Goal: Information Seeking & Learning: Check status

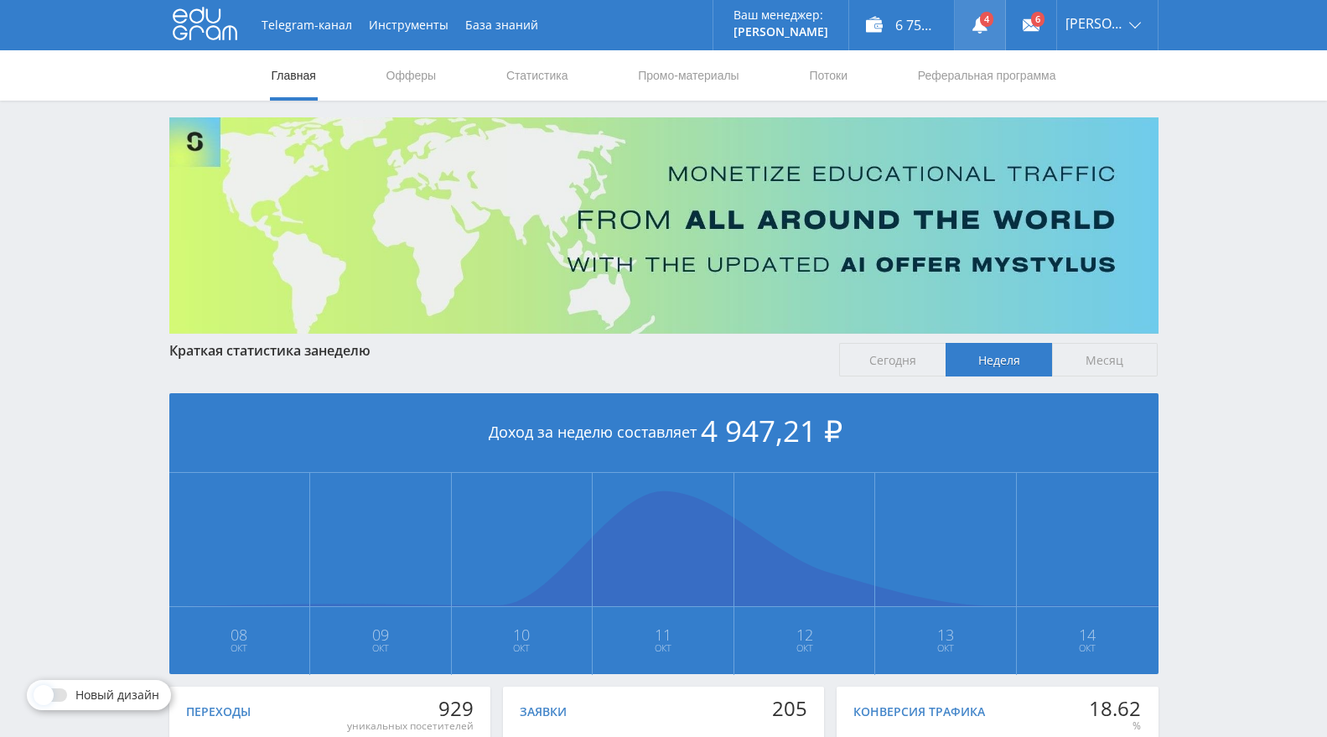
click at [1000, 25] on link at bounding box center [980, 25] width 50 height 50
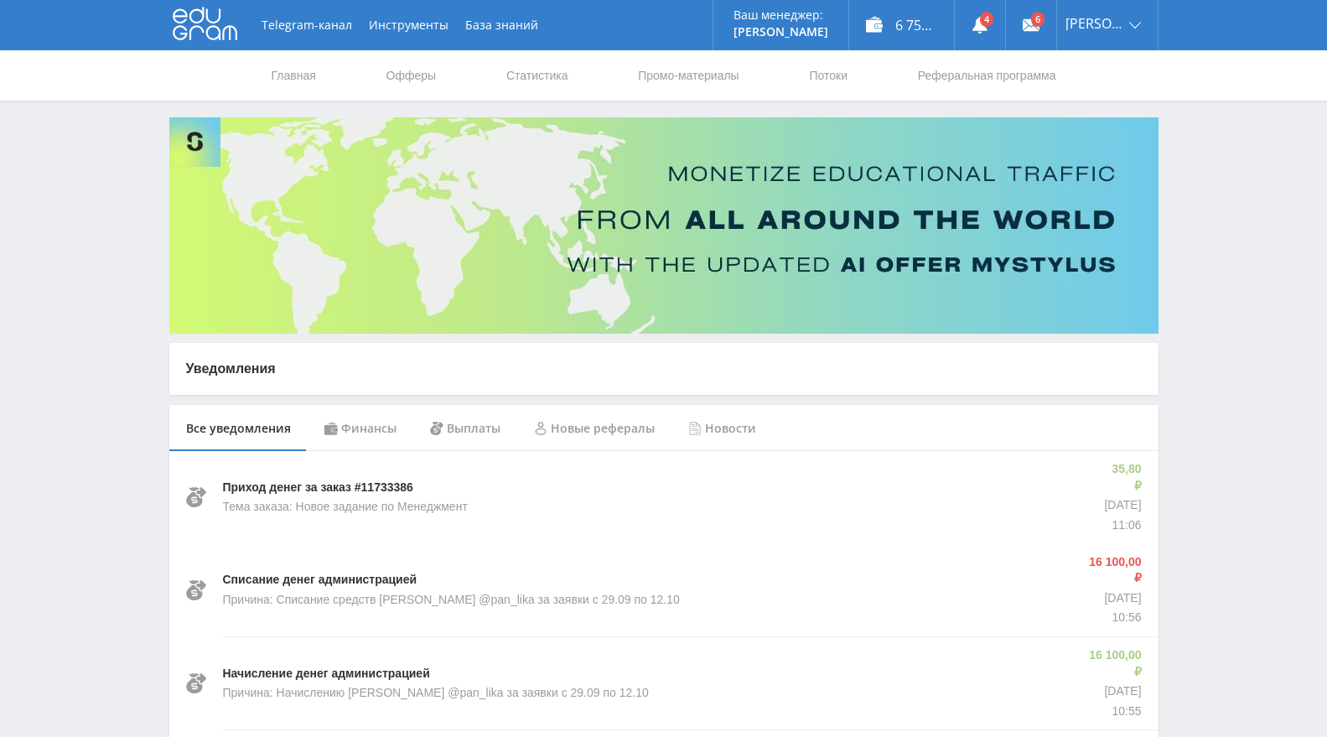
click at [359, 426] on div "Финансы" at bounding box center [361, 428] width 106 height 47
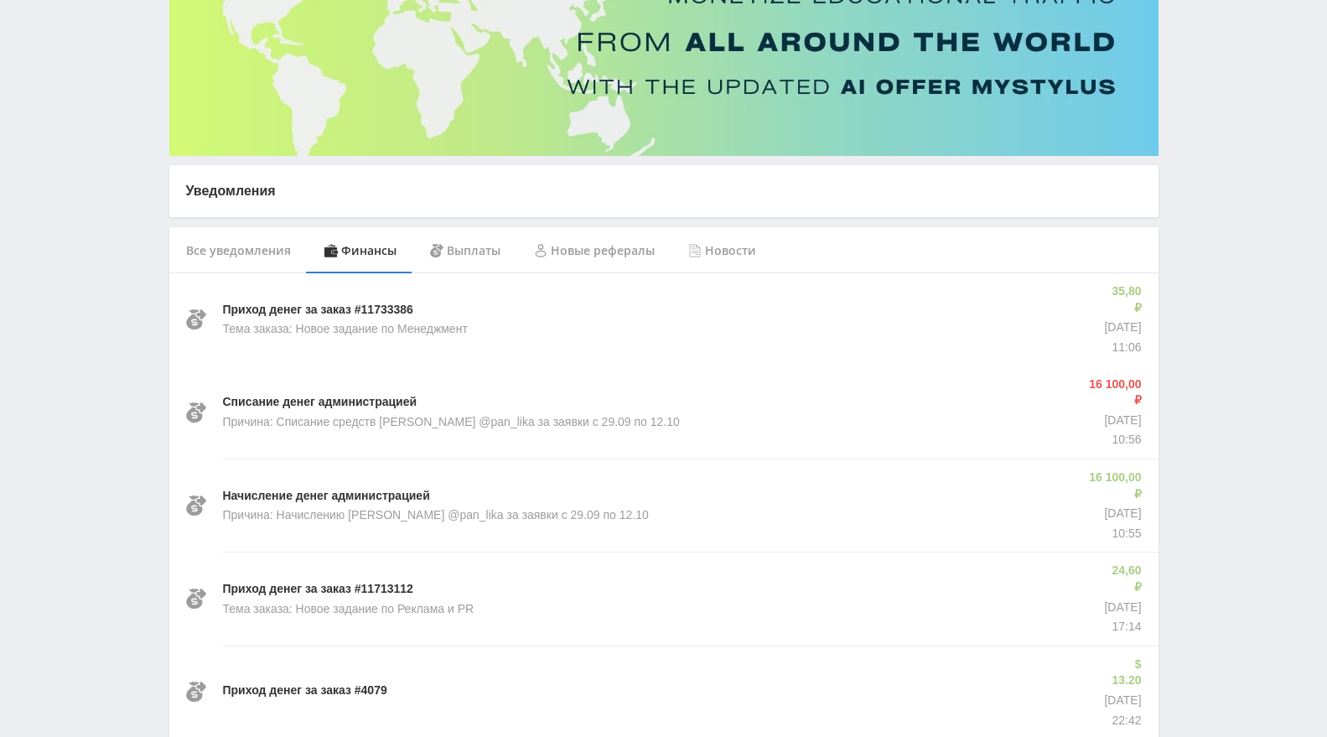
scroll to position [186, 0]
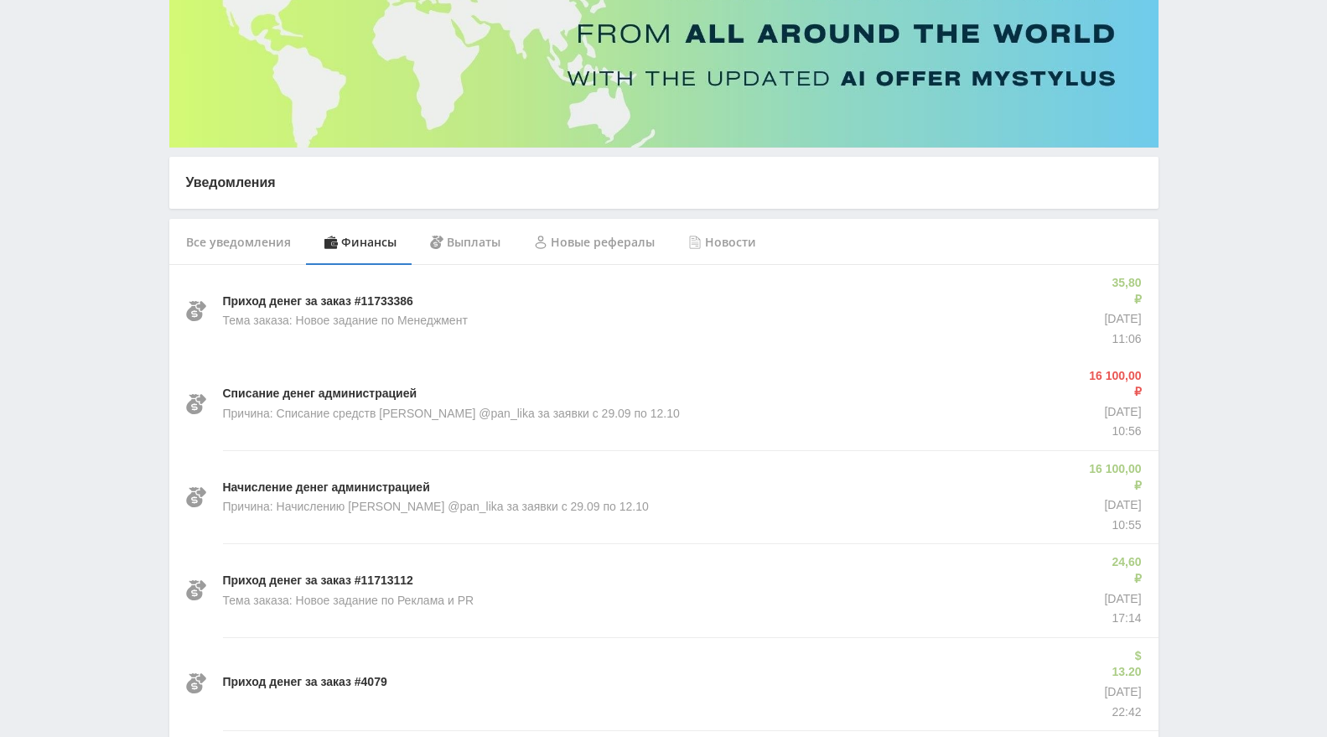
click at [570, 406] on p "Причина: Списание средств Максиму @pan_lika за заявки с 29.09 по 12.10" at bounding box center [451, 414] width 457 height 17
copy p "Причина: Списание средств Максиму @pan_lika за заявки с 29.09 по 12.10"
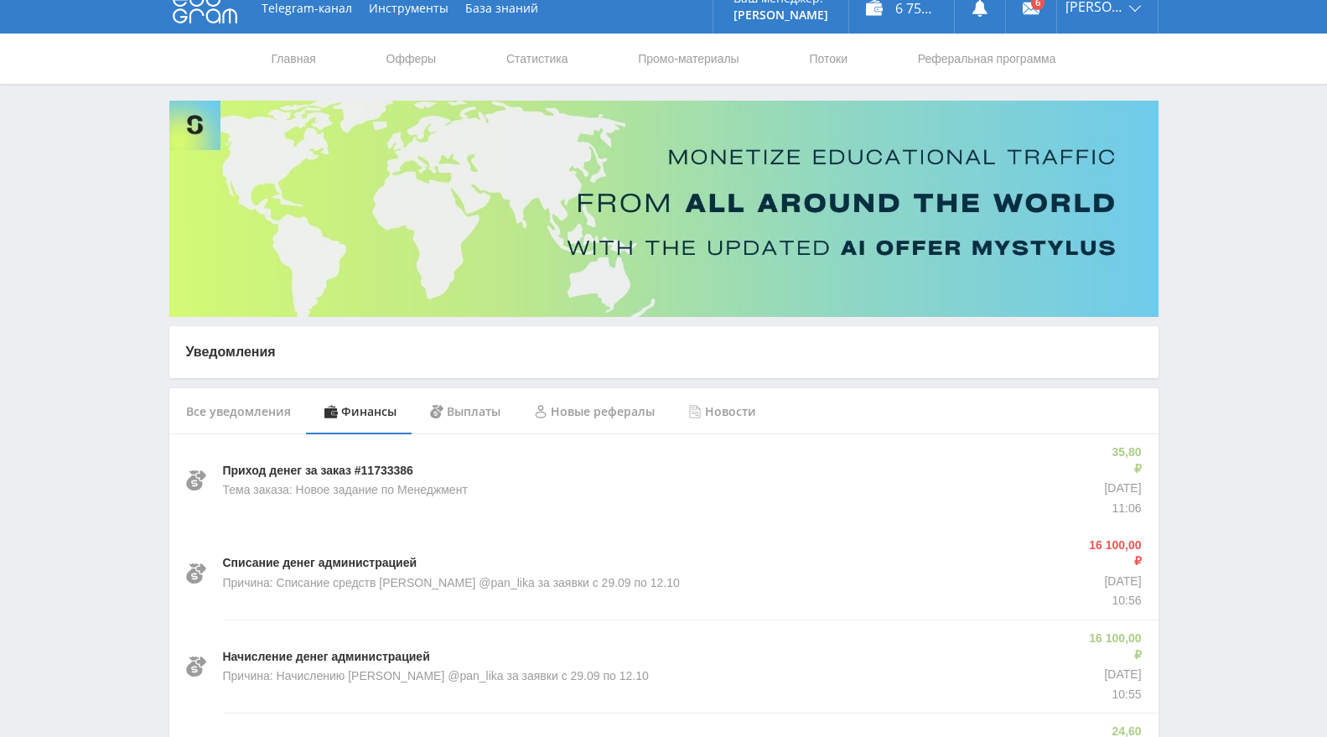
scroll to position [0, 0]
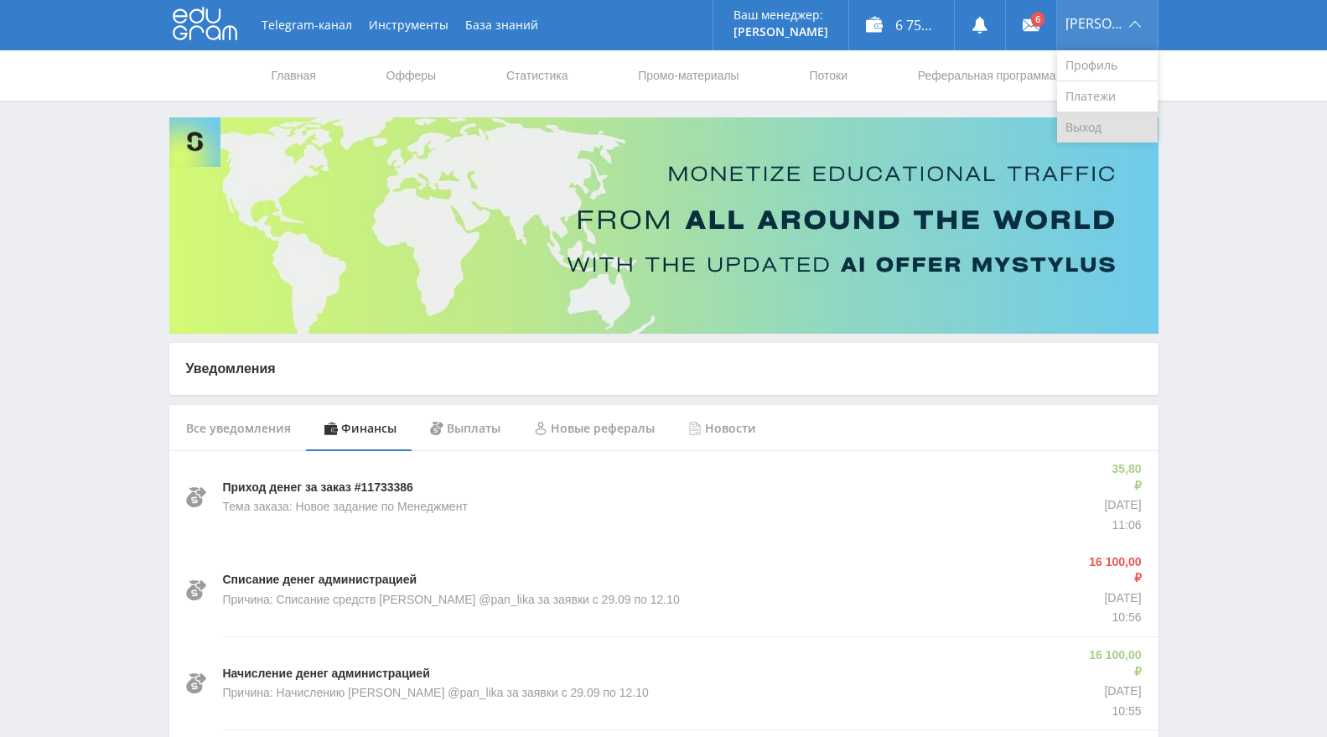
click at [1115, 133] on link "Выход" at bounding box center [1107, 127] width 101 height 30
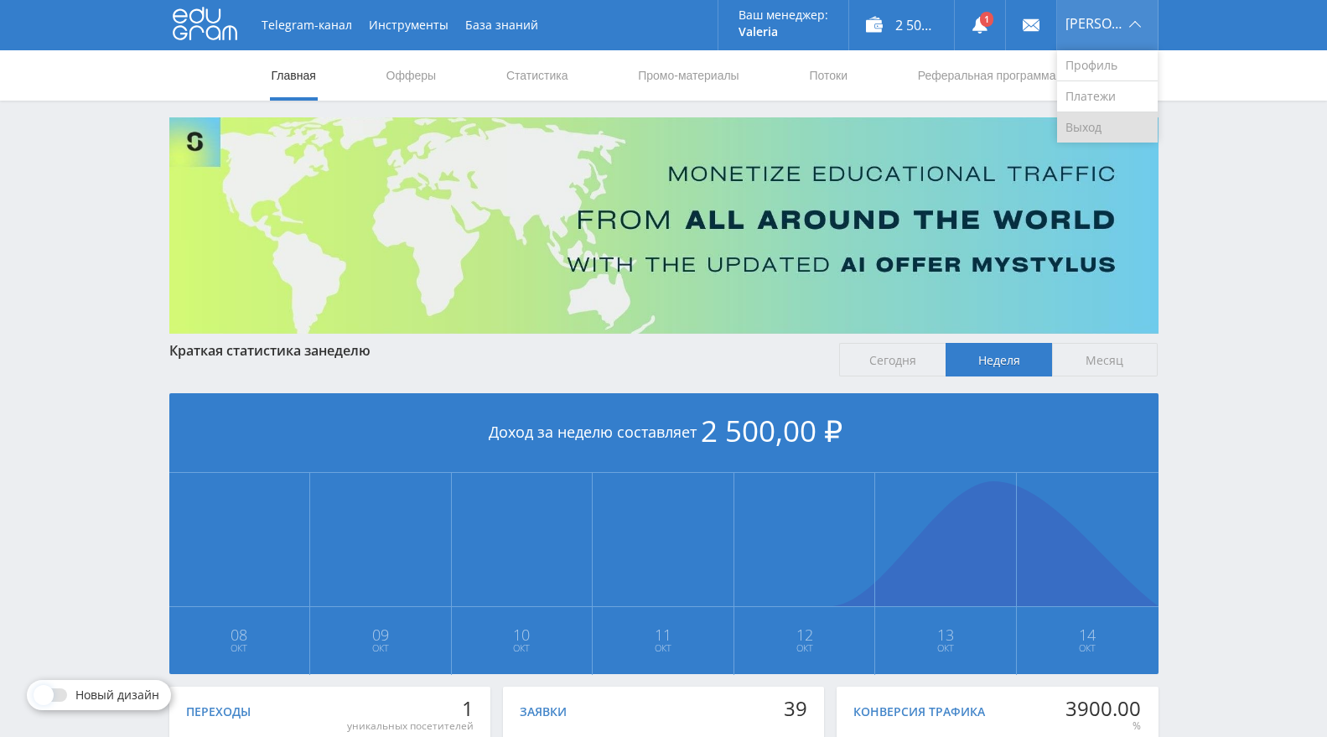
click at [1099, 135] on link "Выход" at bounding box center [1107, 127] width 101 height 30
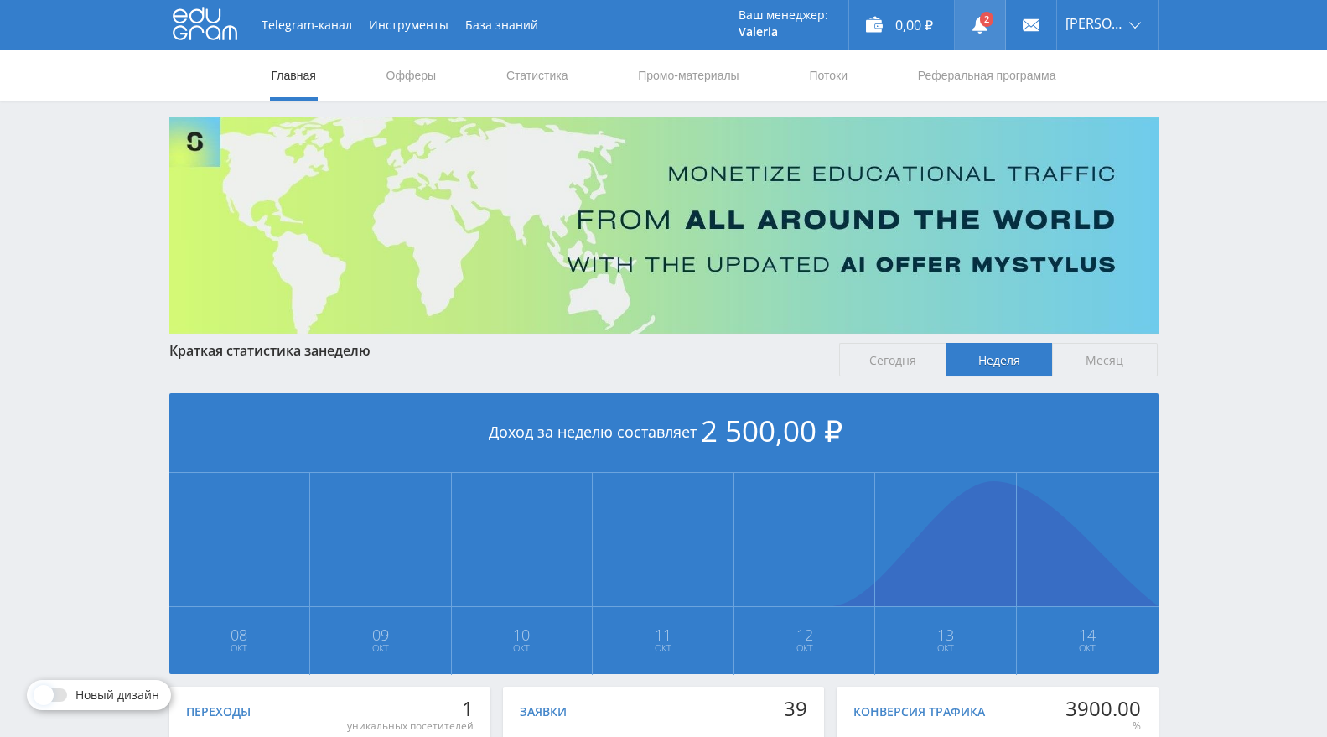
click at [987, 24] on icon at bounding box center [979, 25] width 17 height 17
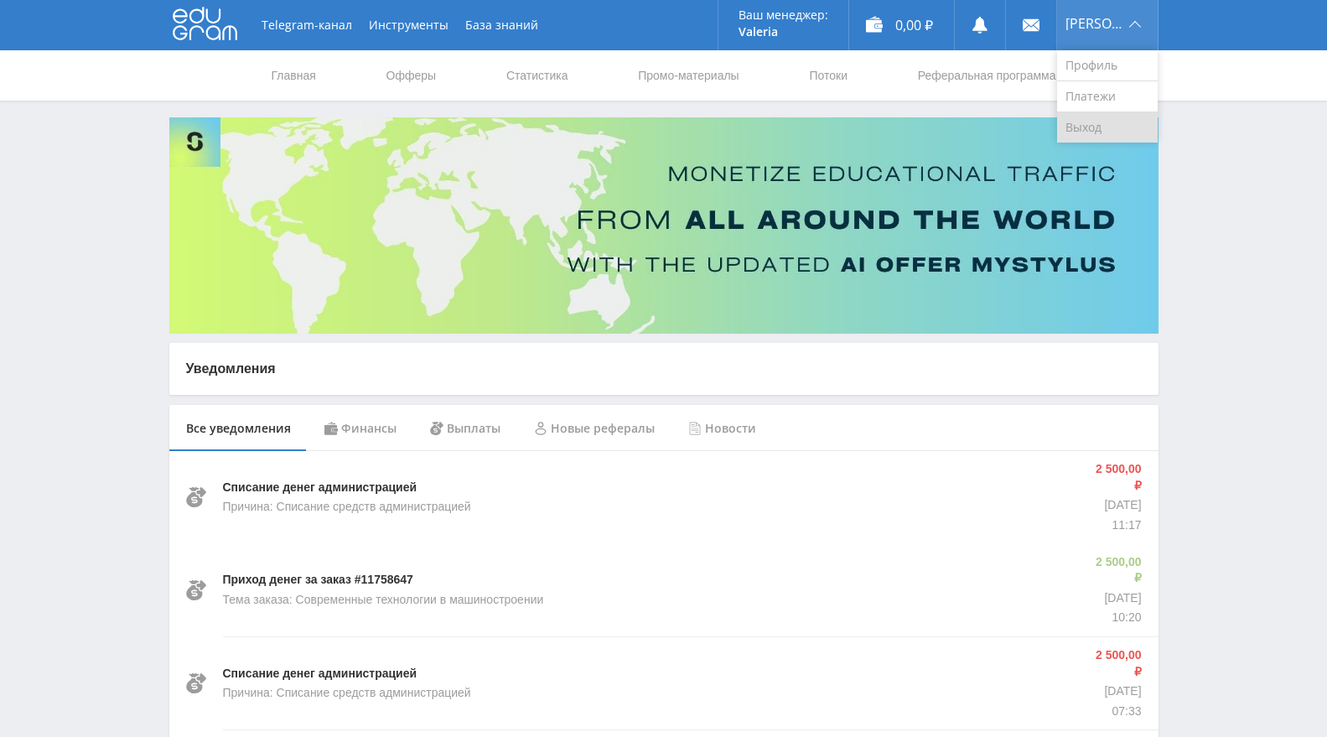
click at [1114, 123] on link "Выход" at bounding box center [1107, 127] width 101 height 30
